Goal: Check status: Check status

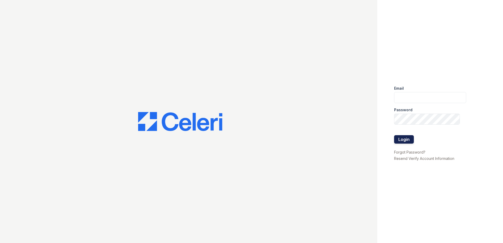
type input "[EMAIL_ADDRESS][DOMAIN_NAME]"
click at [406, 138] on button "Login" at bounding box center [404, 139] width 20 height 8
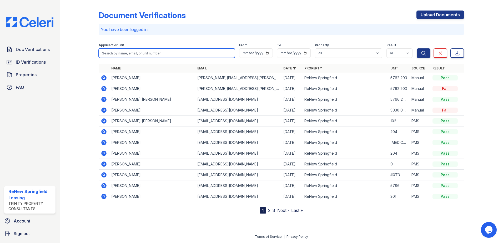
click at [144, 55] on input "search" at bounding box center [167, 52] width 136 height 9
type input "Claudia"
click at [416, 48] on button "Search" at bounding box center [423, 52] width 14 height 9
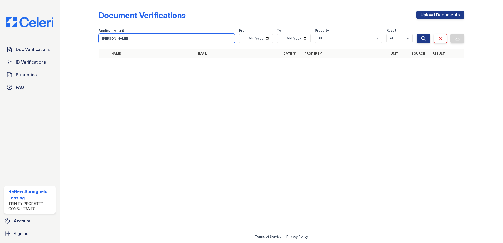
drag, startPoint x: 113, startPoint y: 39, endPoint x: 37, endPoint y: 41, distance: 76.8
click at [37, 41] on div "Doc Verifications ID Verifications Properties FAQ ReNew Springfield Leasing Tri…" at bounding box center [251, 121] width 503 height 243
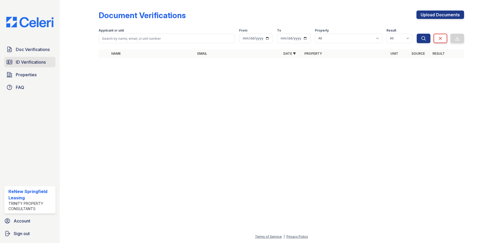
click at [39, 64] on span "ID Verifications" at bounding box center [31, 62] width 30 height 6
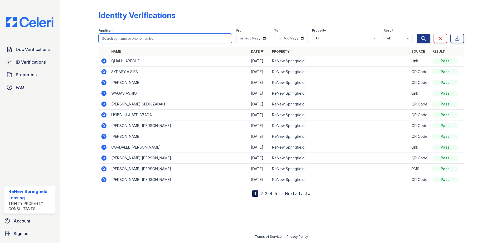
click at [146, 38] on input "search" at bounding box center [165, 38] width 133 height 9
type input "Claudia"
click at [416, 34] on button "Search" at bounding box center [423, 38] width 14 height 9
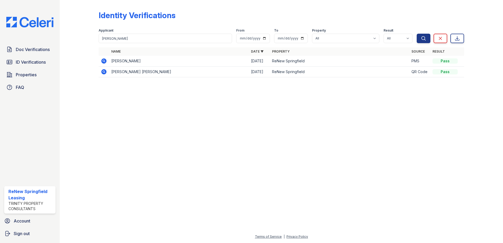
click at [103, 71] on icon at bounding box center [104, 72] width 6 height 6
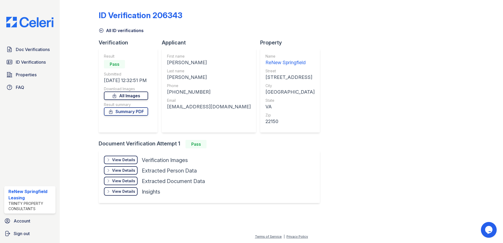
click at [127, 95] on link "All Images" at bounding box center [126, 95] width 44 height 8
click at [131, 113] on link "Summary PDF" at bounding box center [126, 111] width 44 height 8
click at [39, 60] on span "ID Verifications" at bounding box center [31, 62] width 30 height 6
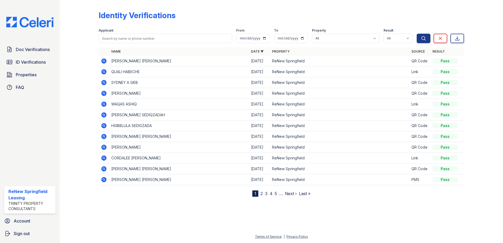
click at [103, 60] on icon at bounding box center [104, 61] width 6 height 6
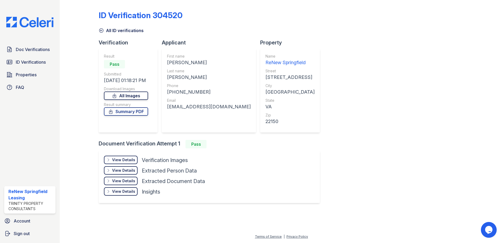
click at [134, 95] on link "All Images" at bounding box center [126, 95] width 44 height 8
click at [437, 134] on div "ID Verification 304520 All ID verifications Verification Result Pass Submitted …" at bounding box center [281, 106] width 365 height 208
click at [121, 94] on link "All Images" at bounding box center [126, 95] width 44 height 8
click at [124, 112] on link "Summary PDF" at bounding box center [126, 111] width 44 height 8
